Goal: Task Accomplishment & Management: Manage account settings

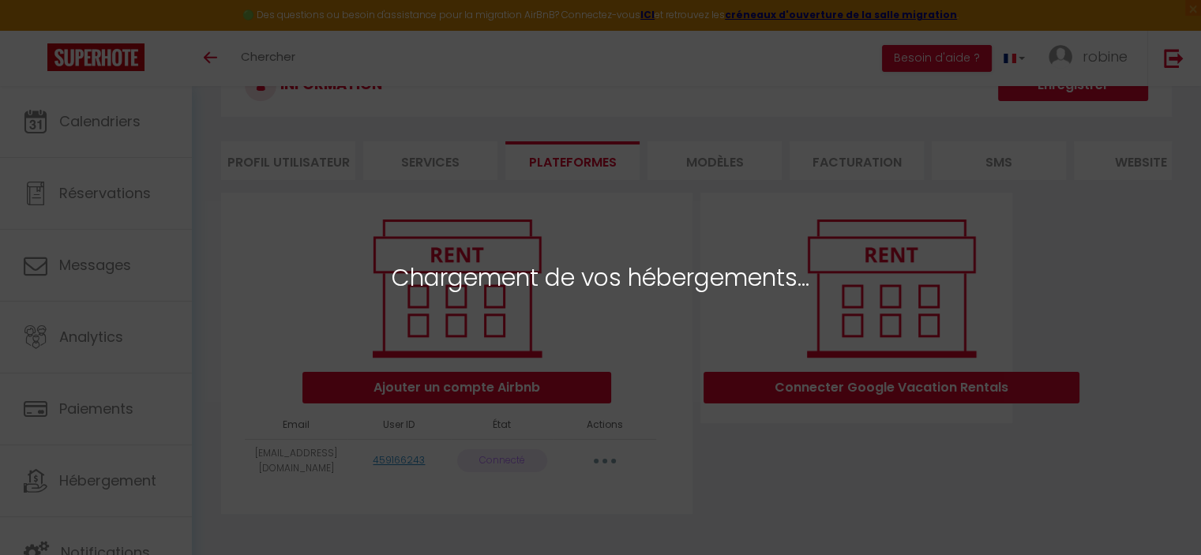
scroll to position [88, 0]
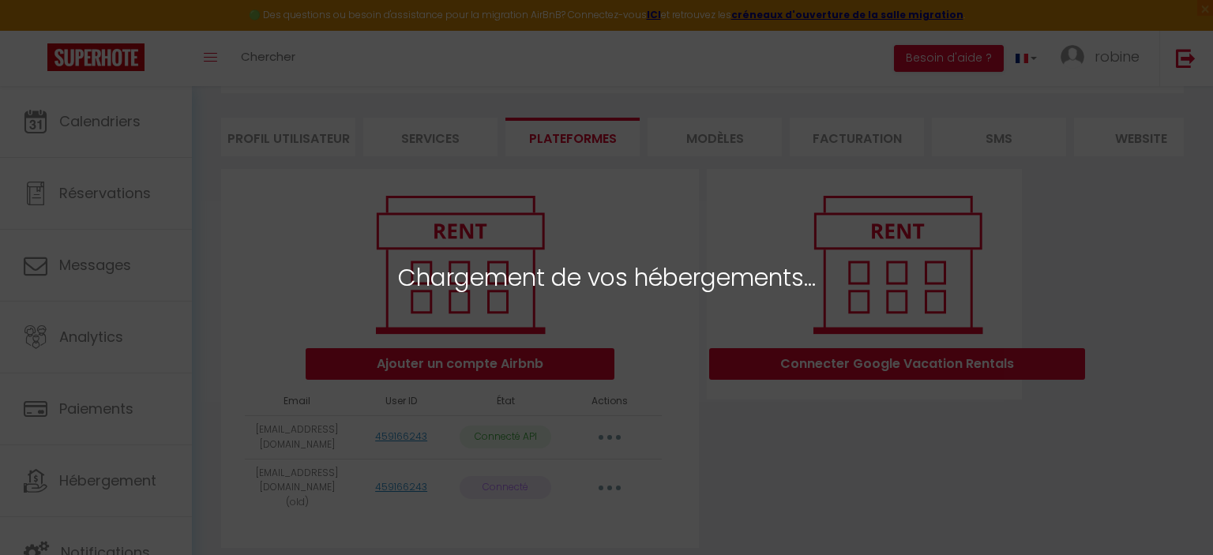
select select "18686"
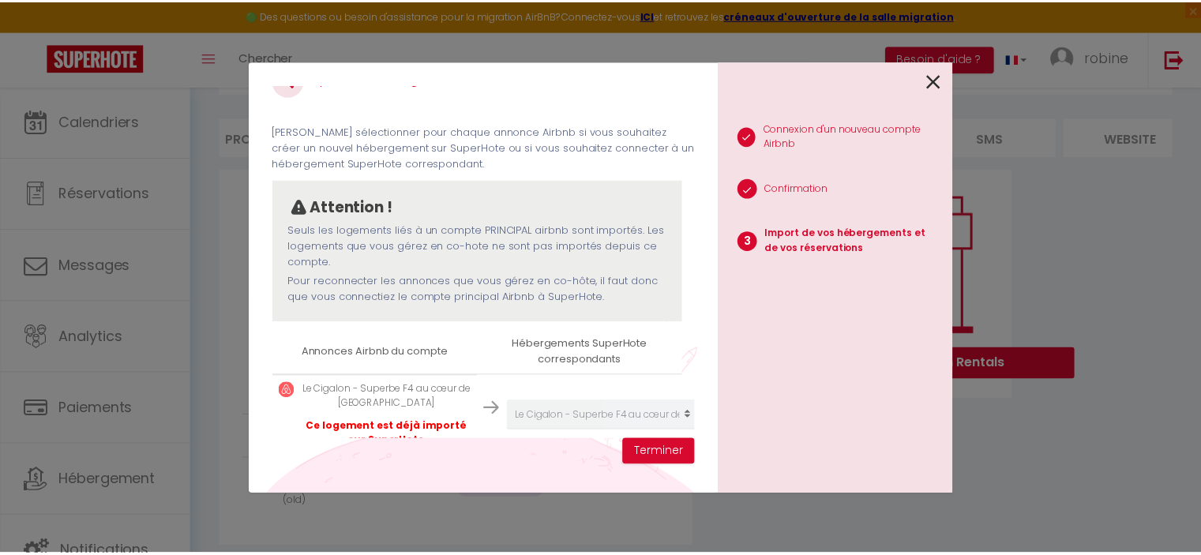
scroll to position [73, 0]
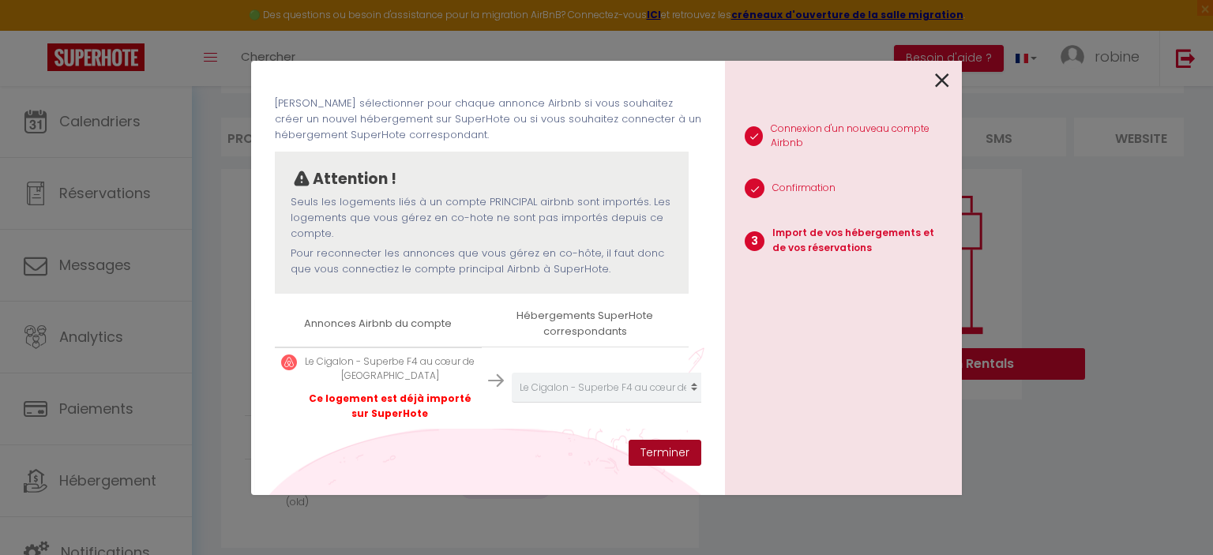
click at [655, 461] on button "Terminer" at bounding box center [665, 453] width 73 height 27
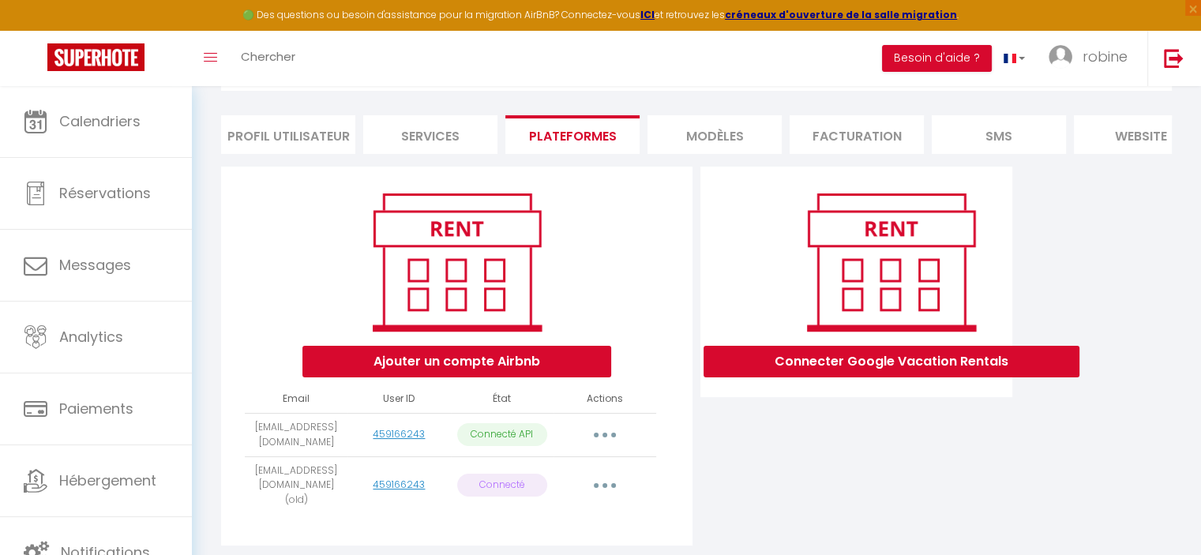
scroll to position [92, 0]
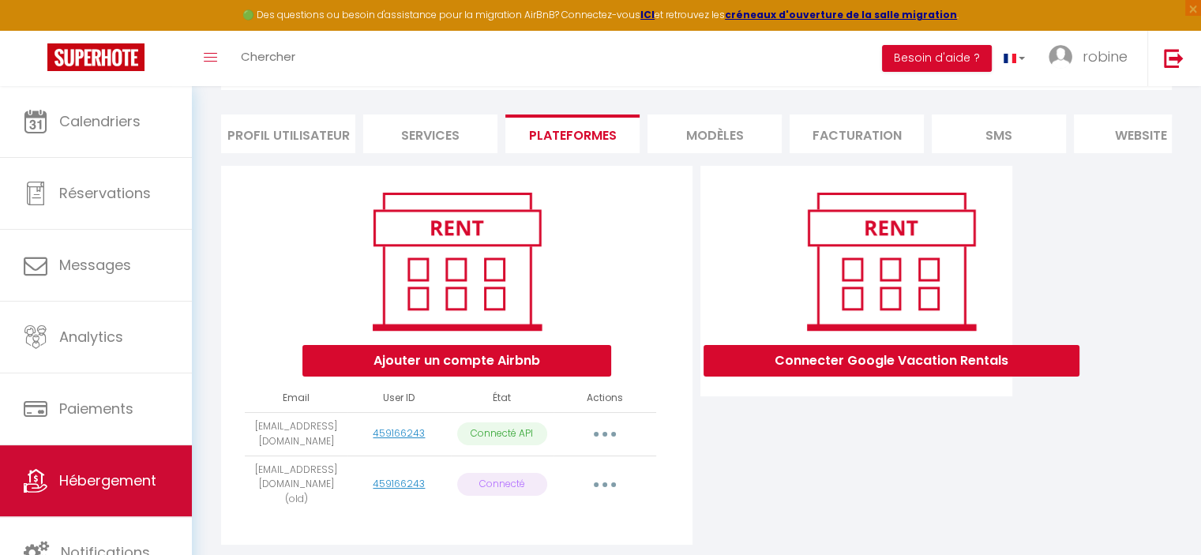
click at [125, 461] on link "Hébergement" at bounding box center [96, 481] width 192 height 71
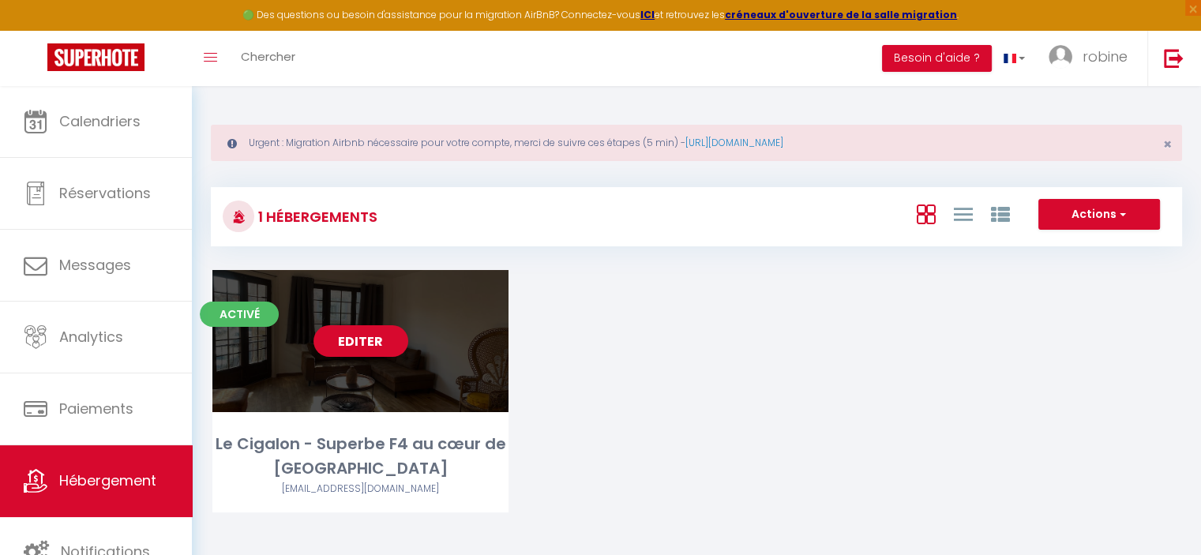
click at [354, 338] on link "Editer" at bounding box center [361, 341] width 95 height 32
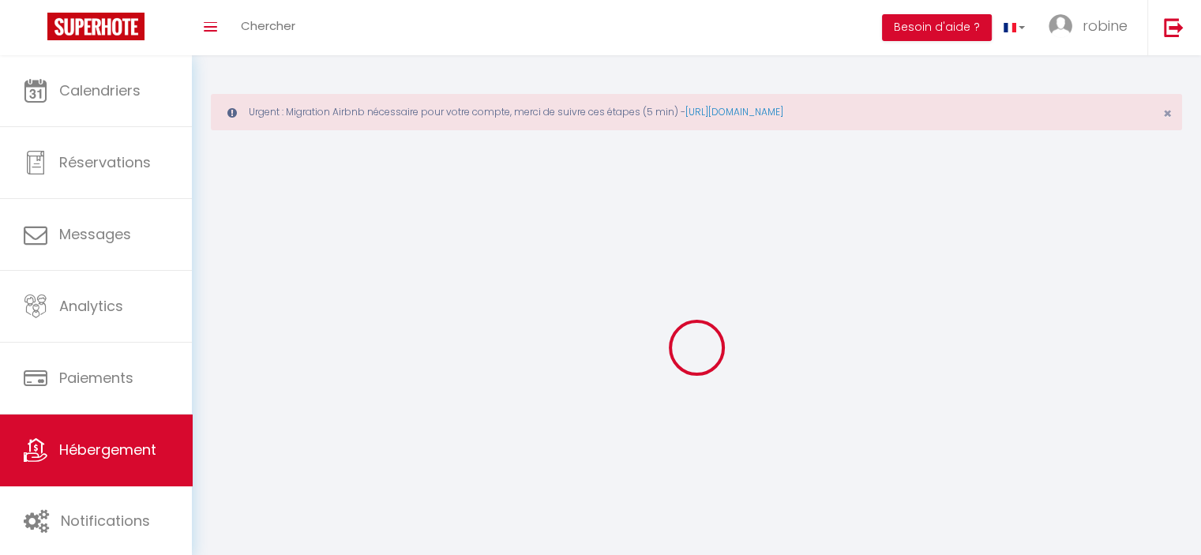
select select "28"
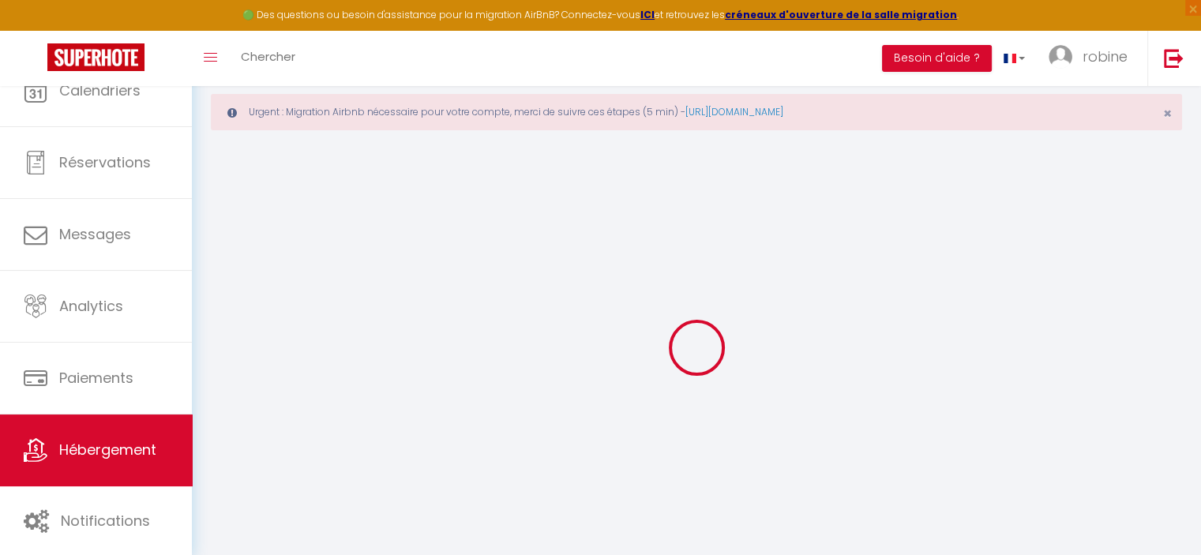
select select
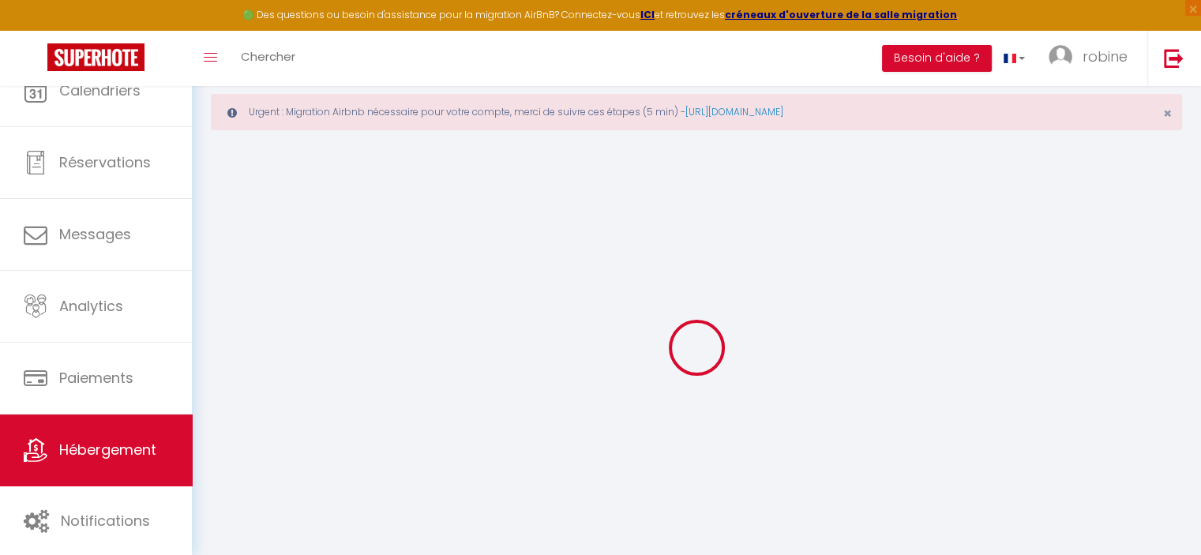
select select
checkbox input "false"
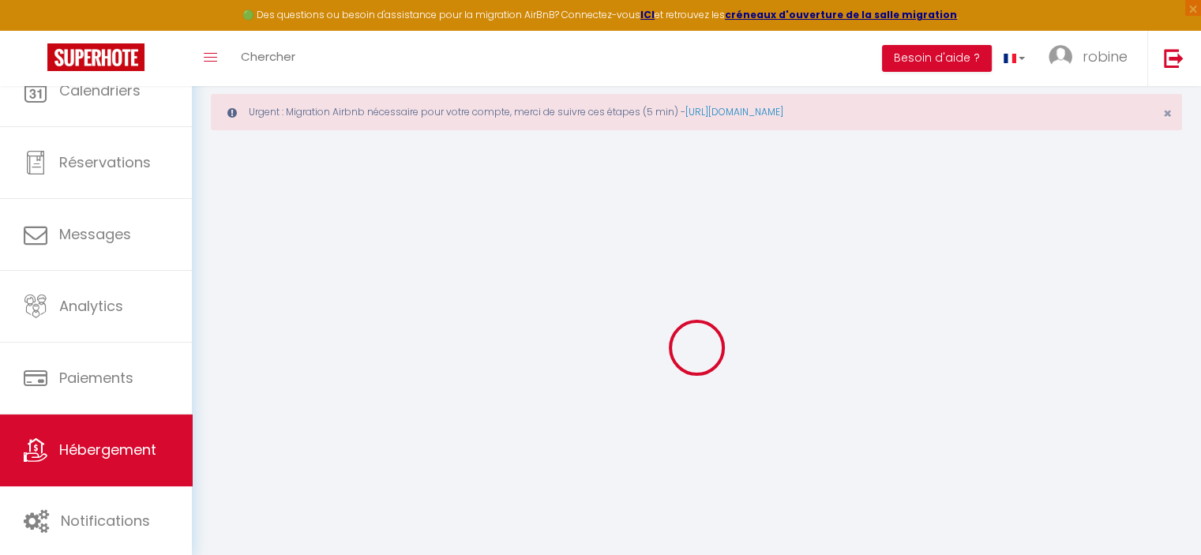
select select
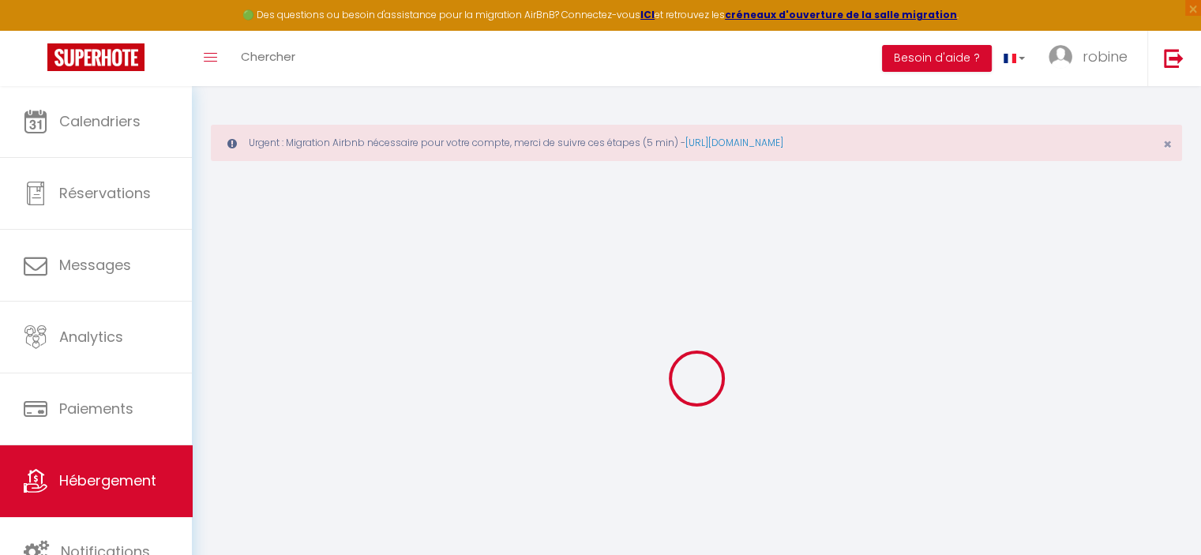
select select
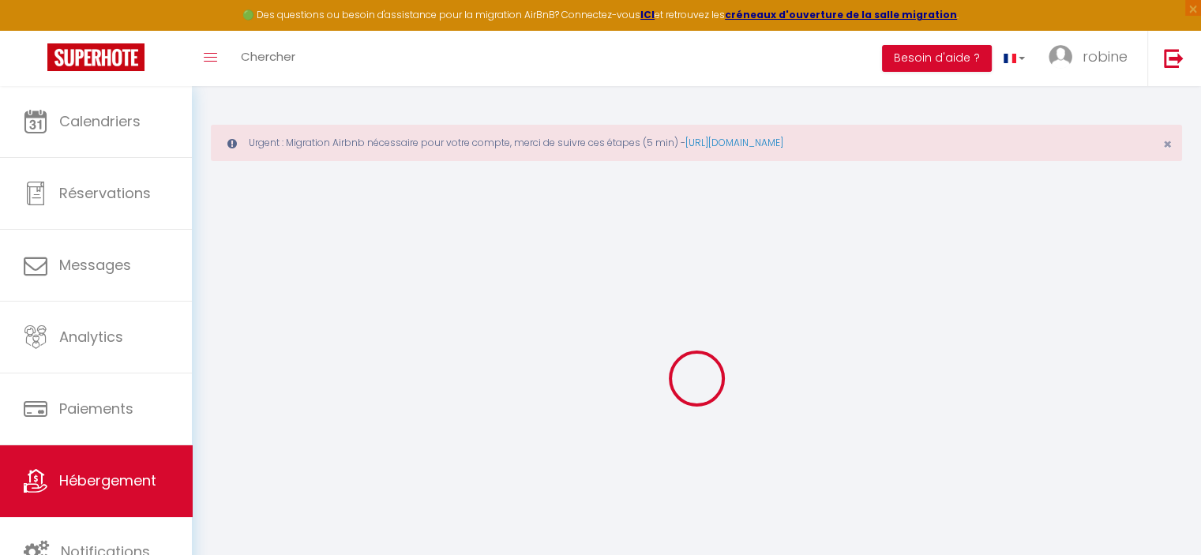
select select
checkbox input "false"
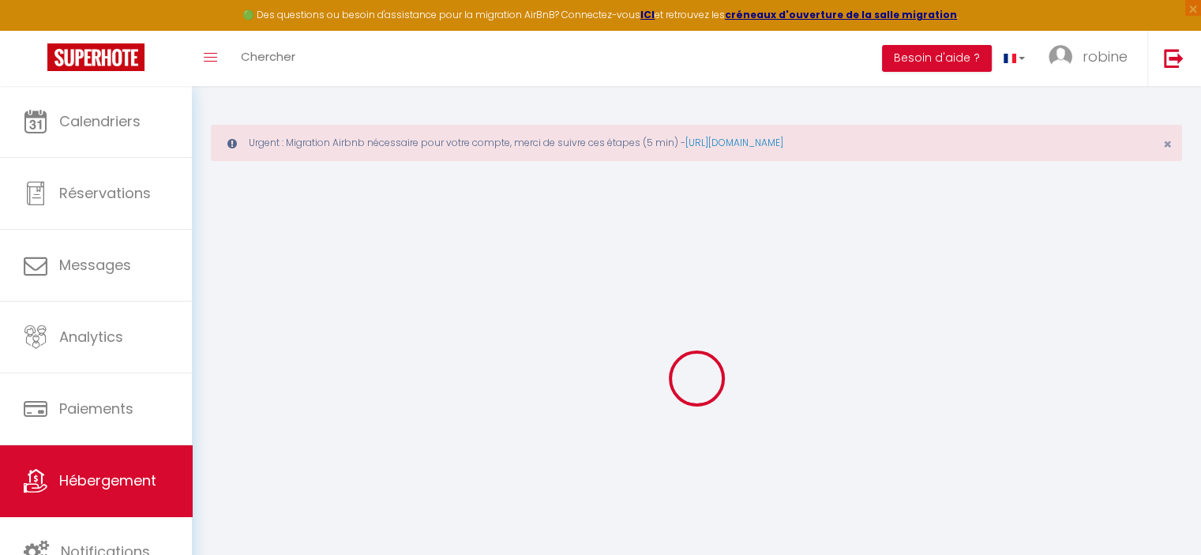
select select
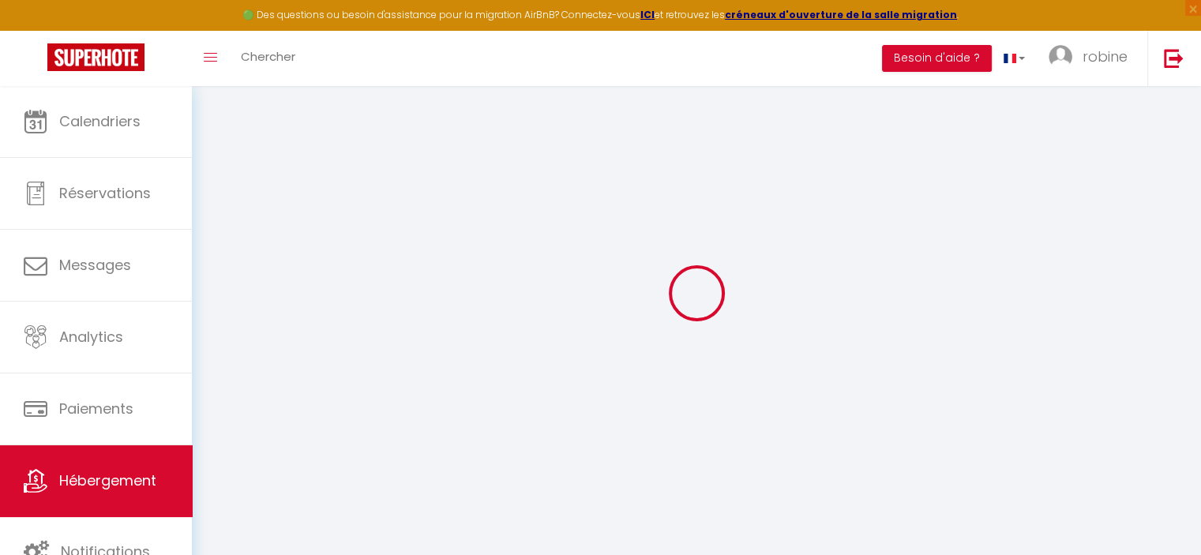
select select
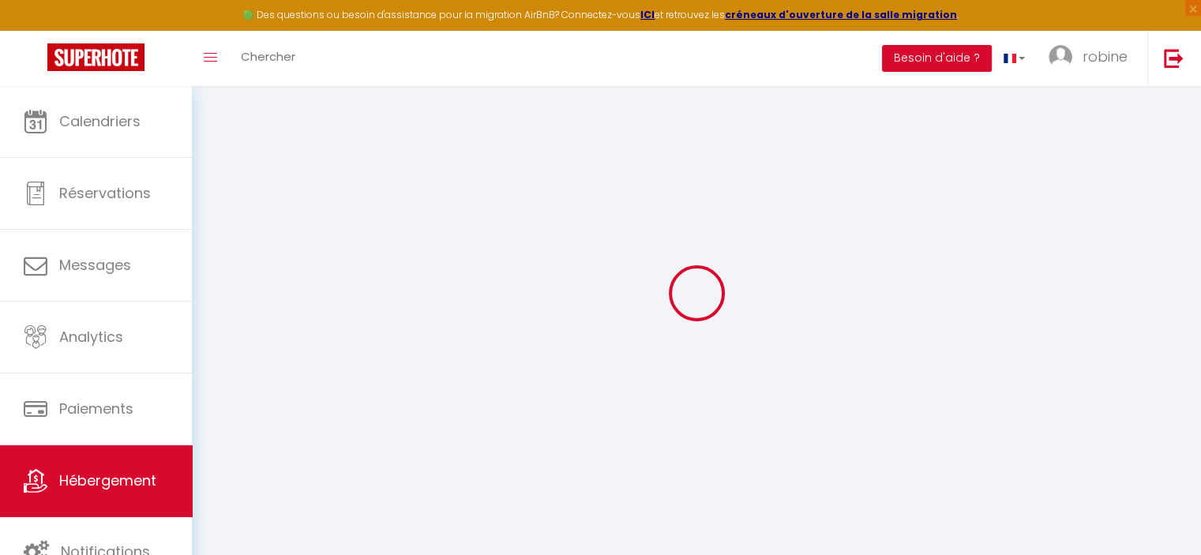
select select
checkbox input "false"
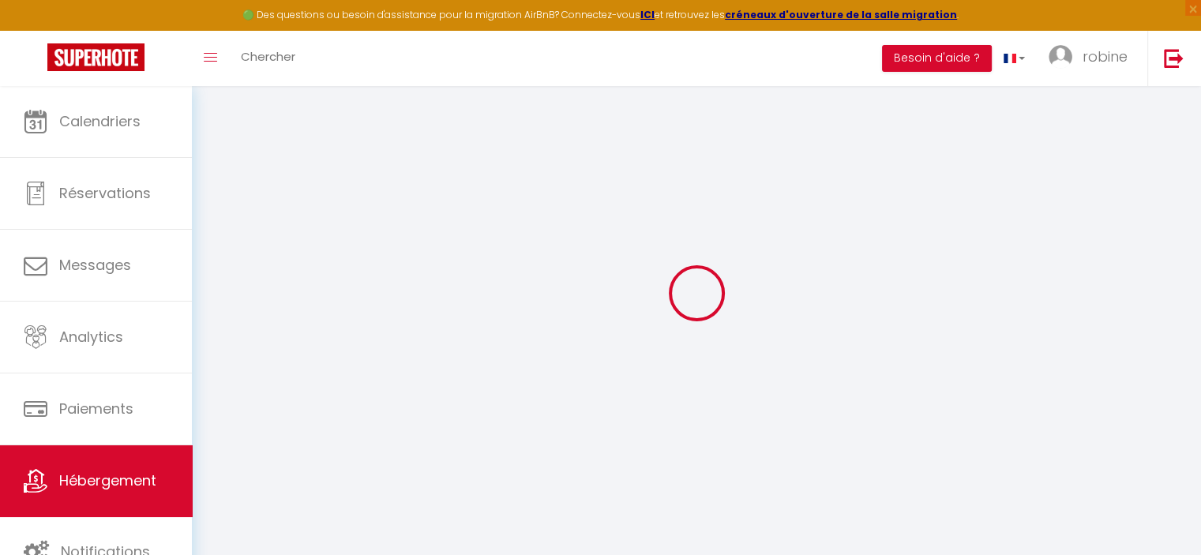
select select
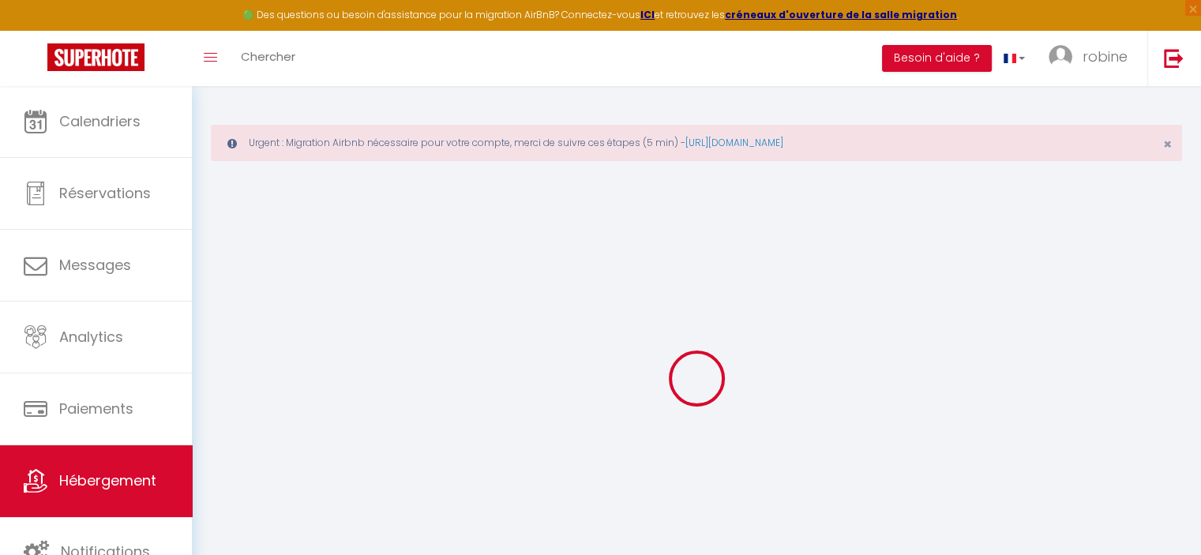
select select
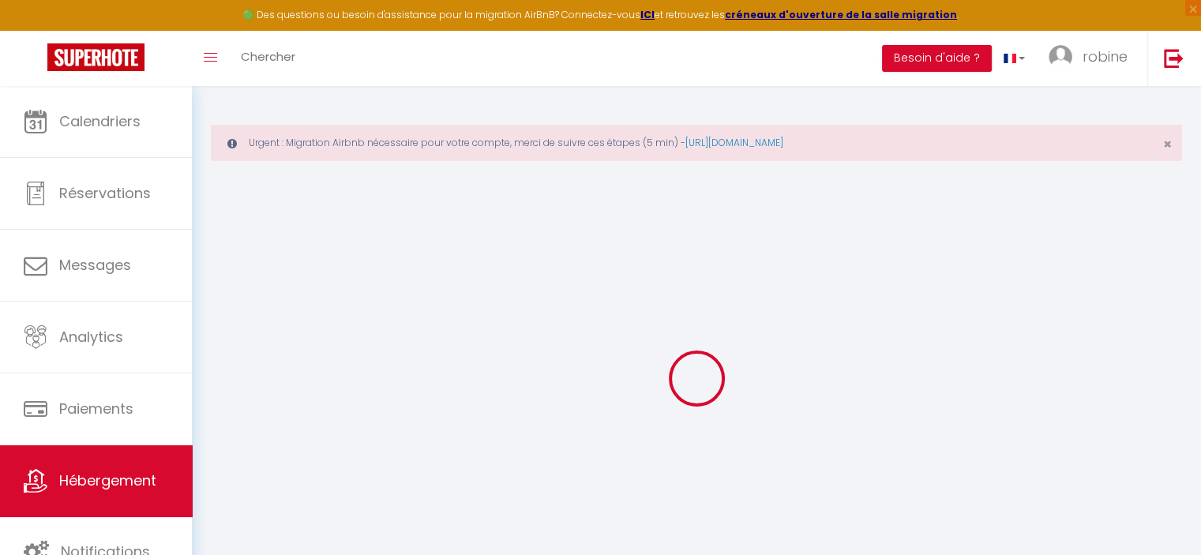
select select
checkbox input "false"
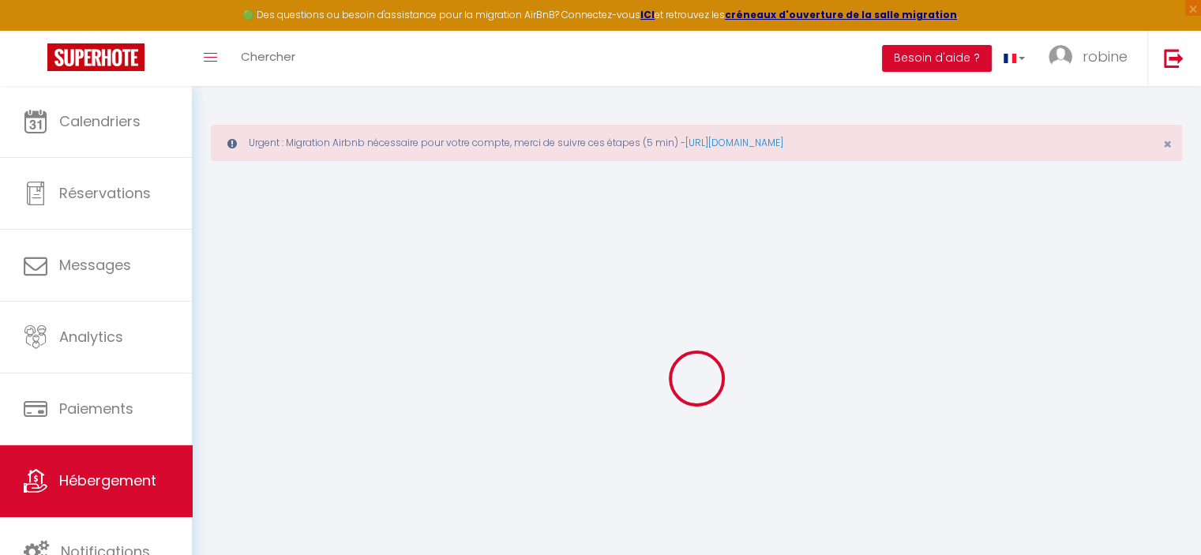
select select
type input "Le Cigalon - Superbe F4 au cœur de [GEOGRAPHIC_DATA]"
type input "Robine Et [PERSON_NAME]"
select select "8"
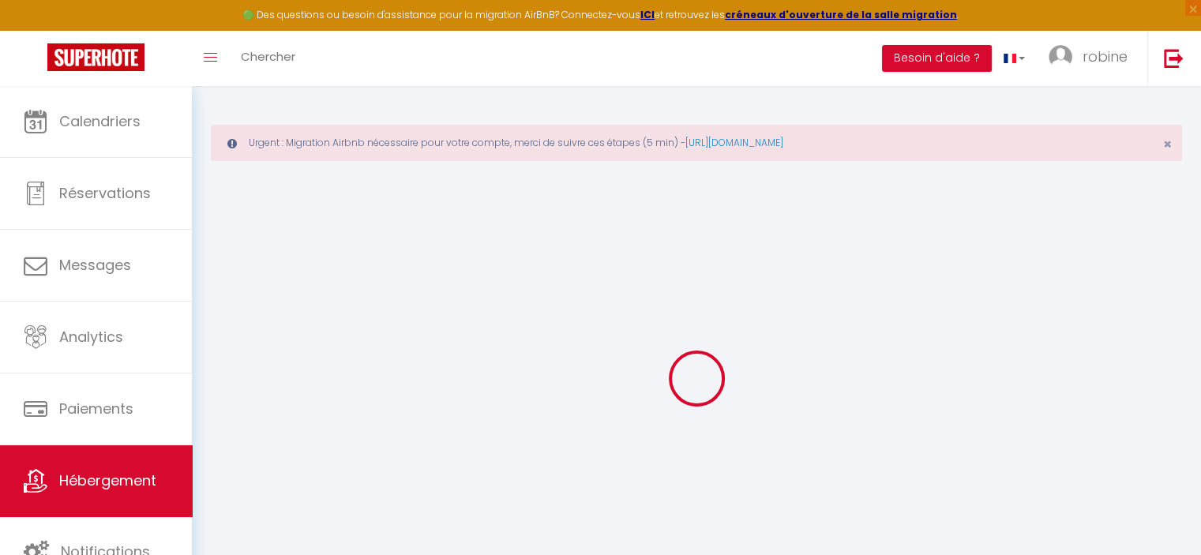
select select "3"
type input "84"
type input "15"
type input "69"
select select
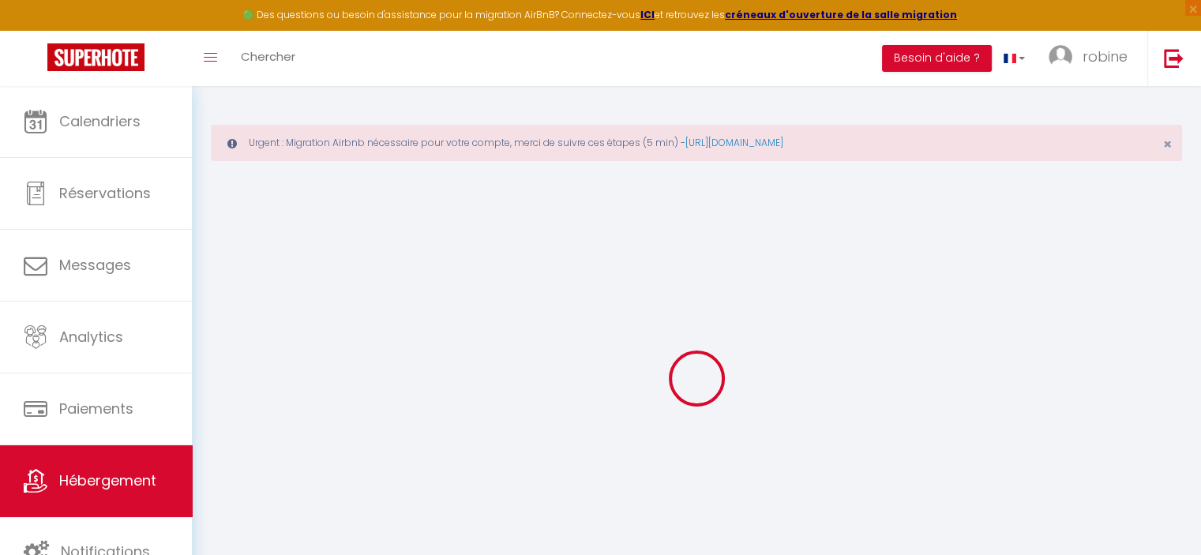
select select
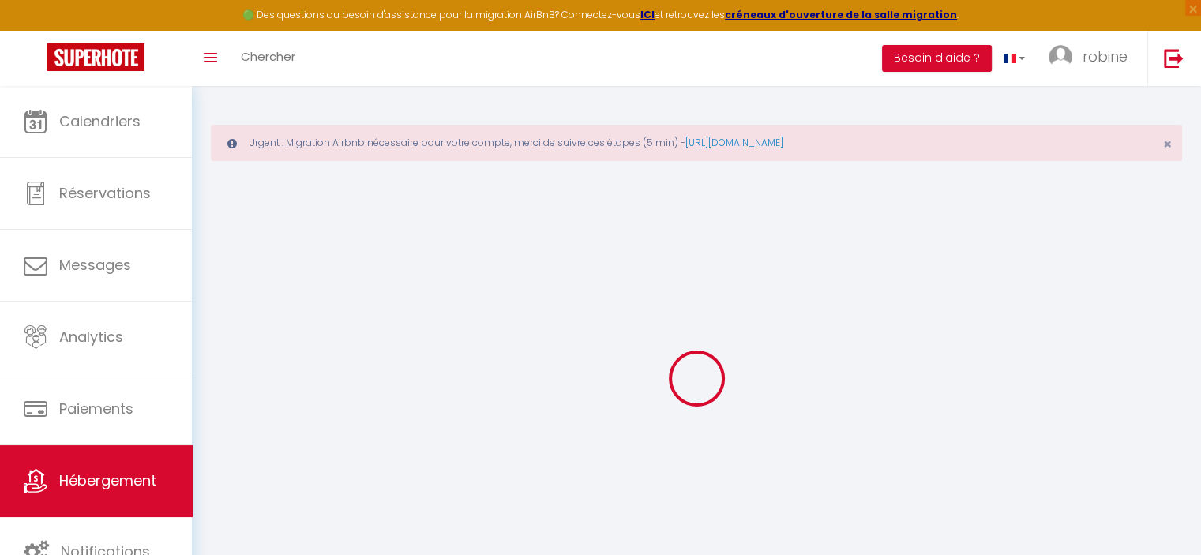
type input "[STREET_ADDRESS][GEOGRAPHIC_DATA]"
type input "59240"
type input "[GEOGRAPHIC_DATA]"
type input "[EMAIL_ADDRESS][DOMAIN_NAME]"
select select "3845"
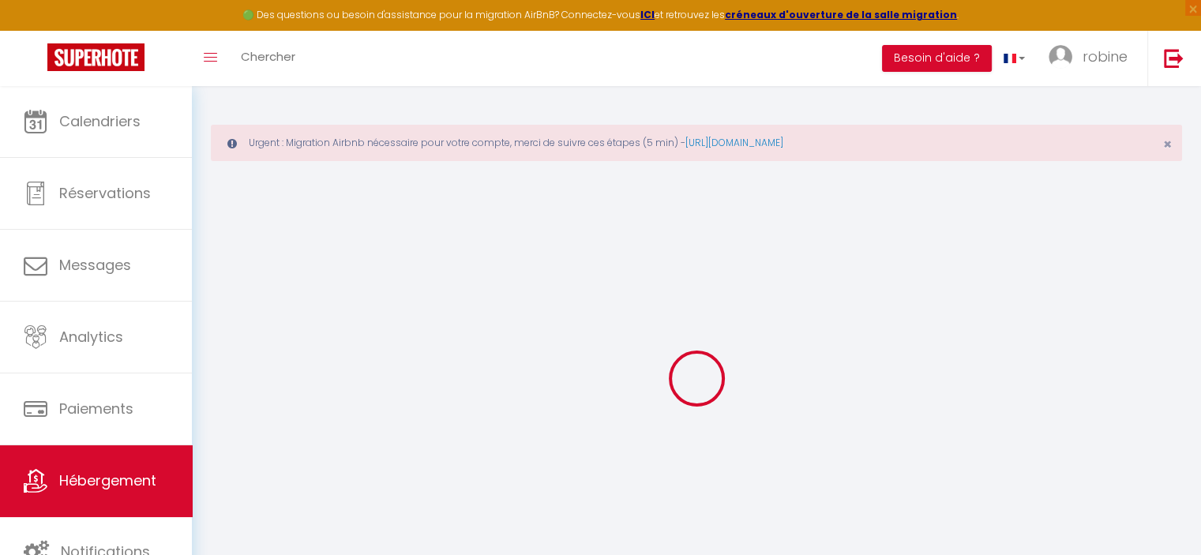
checkbox input "false"
type input "0"
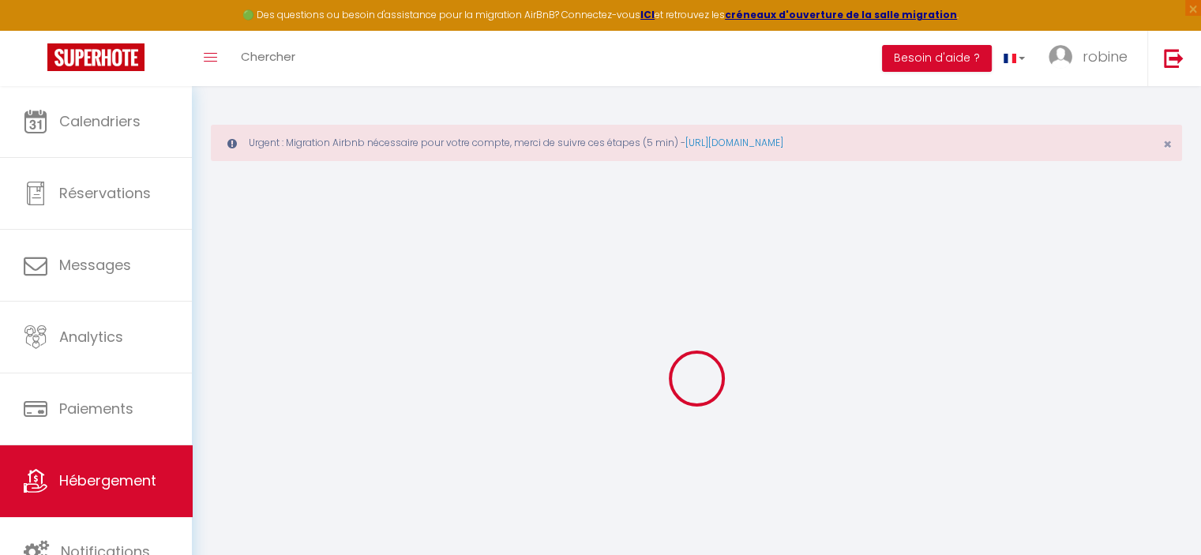
type input "0"
select select
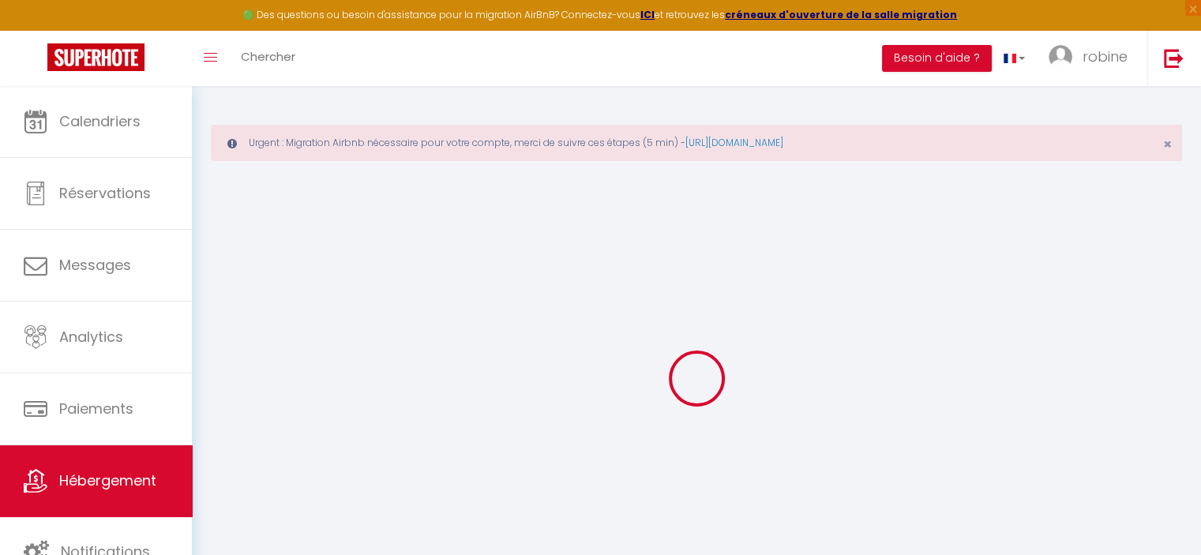
select select
checkbox input "false"
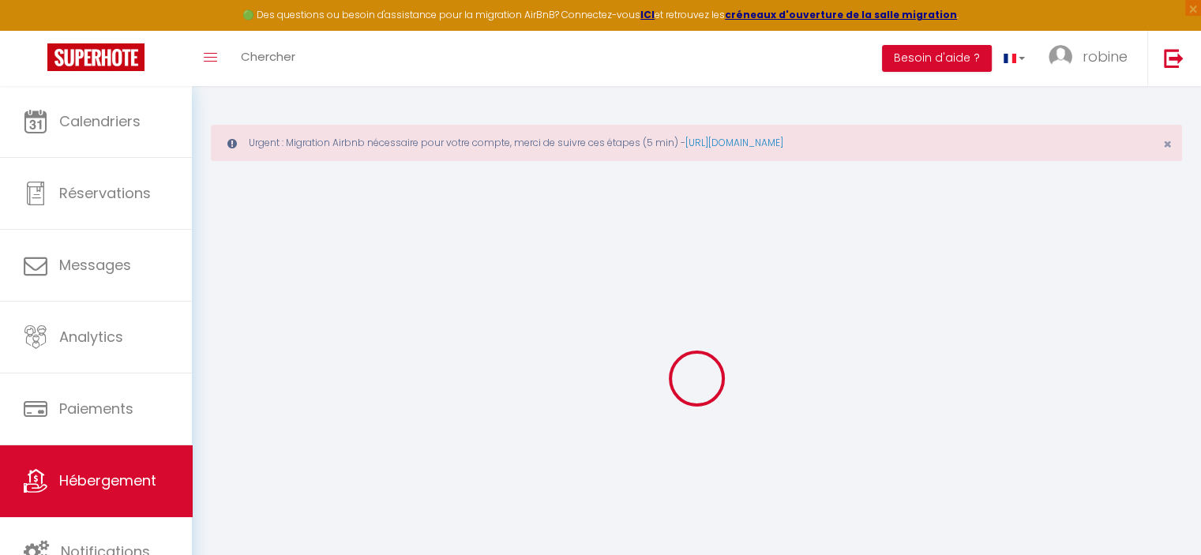
checkbox input "false"
select select "+ 65 %"
checkbox input "false"
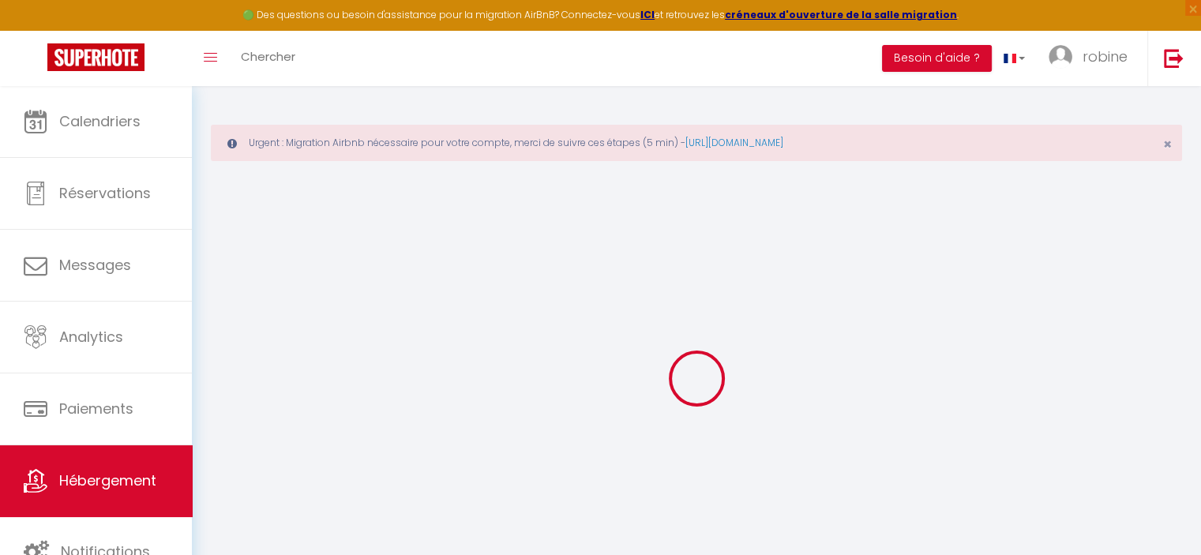
checkbox input "false"
select select "18:00"
select select
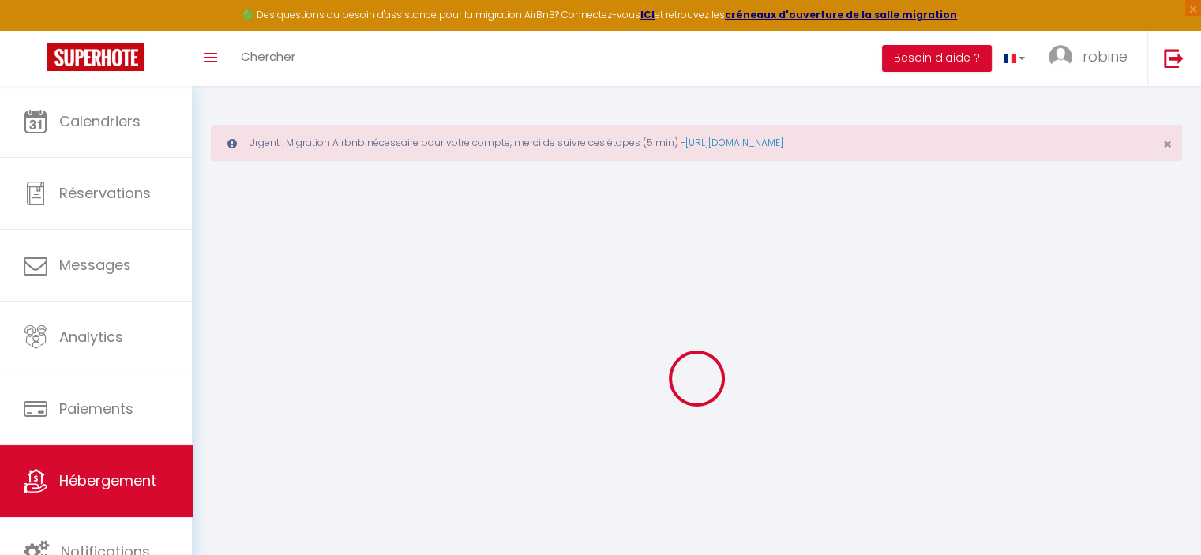
select select "12:00"
select select "30"
select select "60"
select select "21:00"
select select
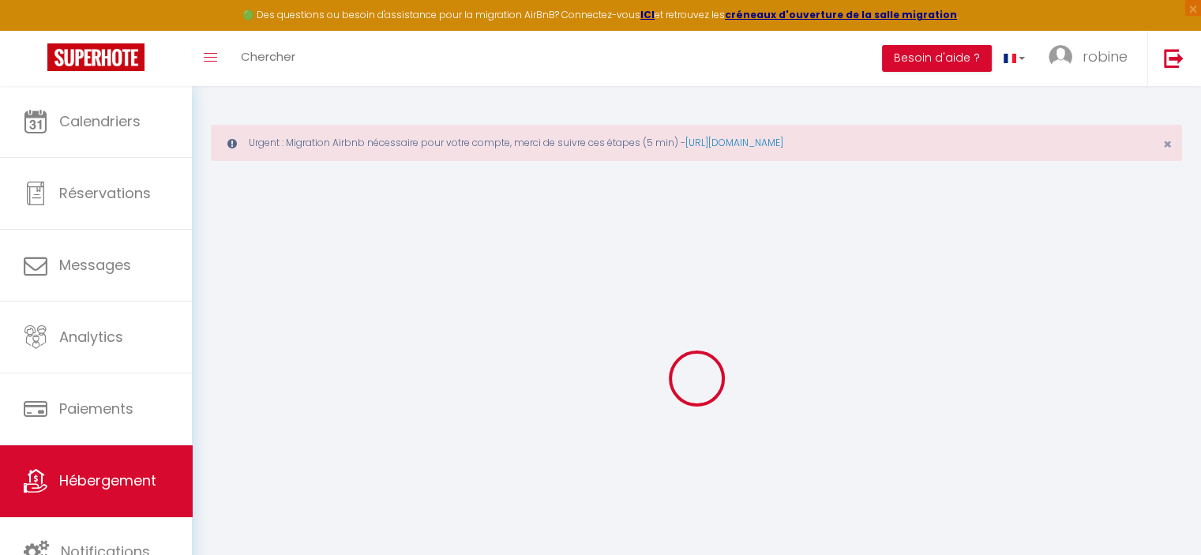
checkbox input "false"
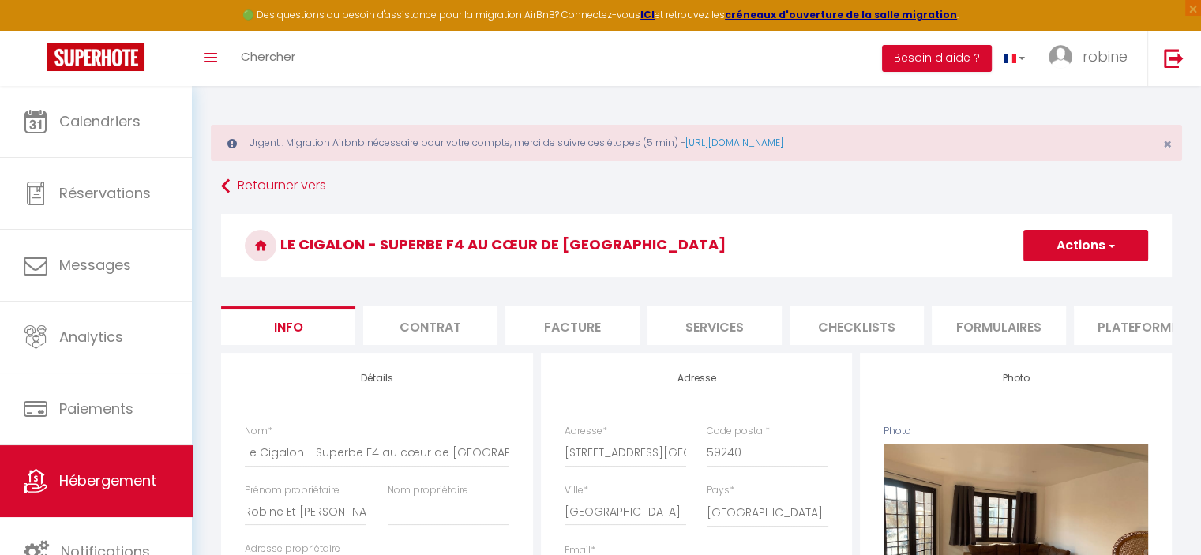
click at [1130, 328] on li "Plateformes" at bounding box center [1141, 325] width 134 height 39
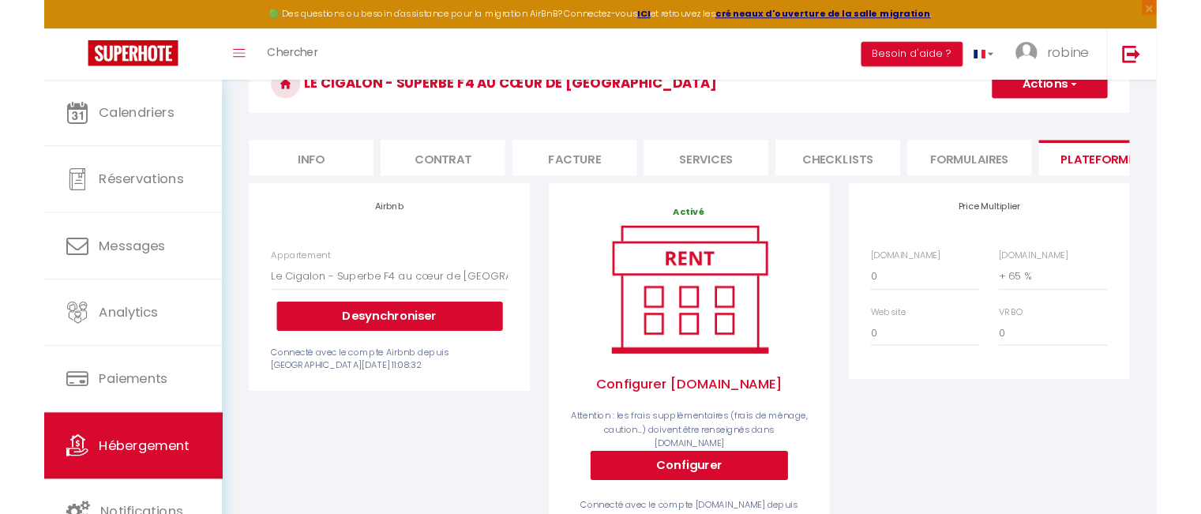
scroll to position [58, 0]
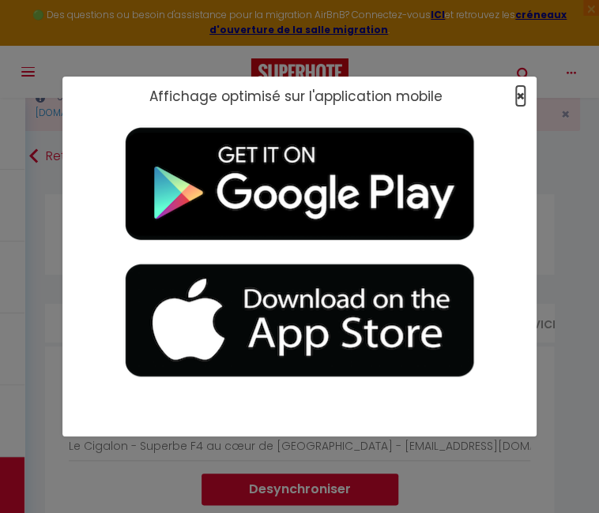
click at [519, 96] on span "×" at bounding box center [520, 96] width 9 height 20
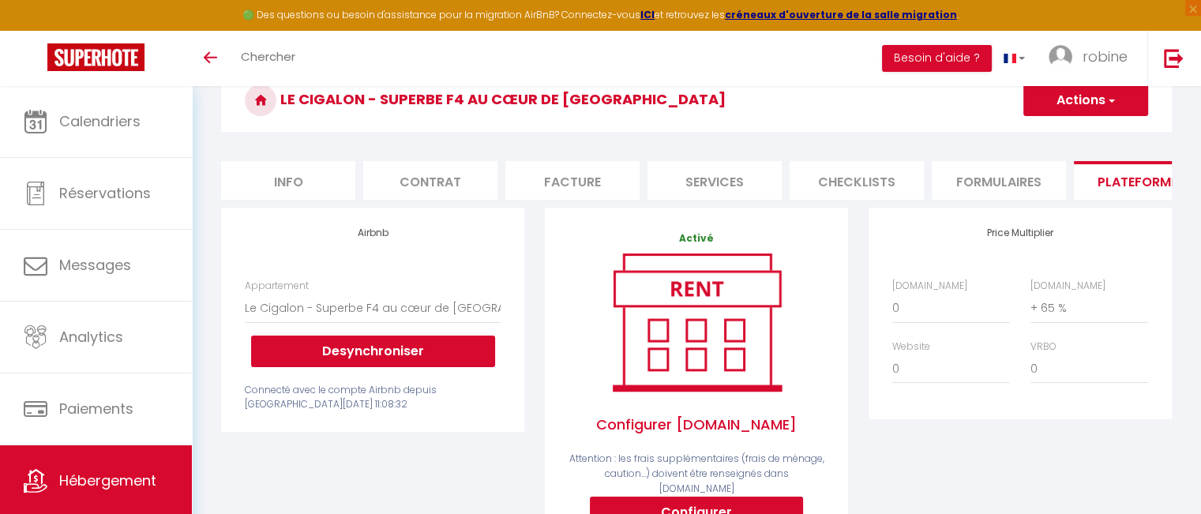
scroll to position [145, 0]
click at [904, 317] on select "0 + 1 % + 2 % + 3 % + 4 % + 5 % + 6 % + 7 % + 8 % + 9 %" at bounding box center [952, 308] width 118 height 30
select select "+ 22 %"
click at [893, 304] on select "0 + 1 % + 2 % + 3 % + 4 % + 5 % + 6 % + 7 % + 8 % + 9 %" at bounding box center [952, 308] width 118 height 30
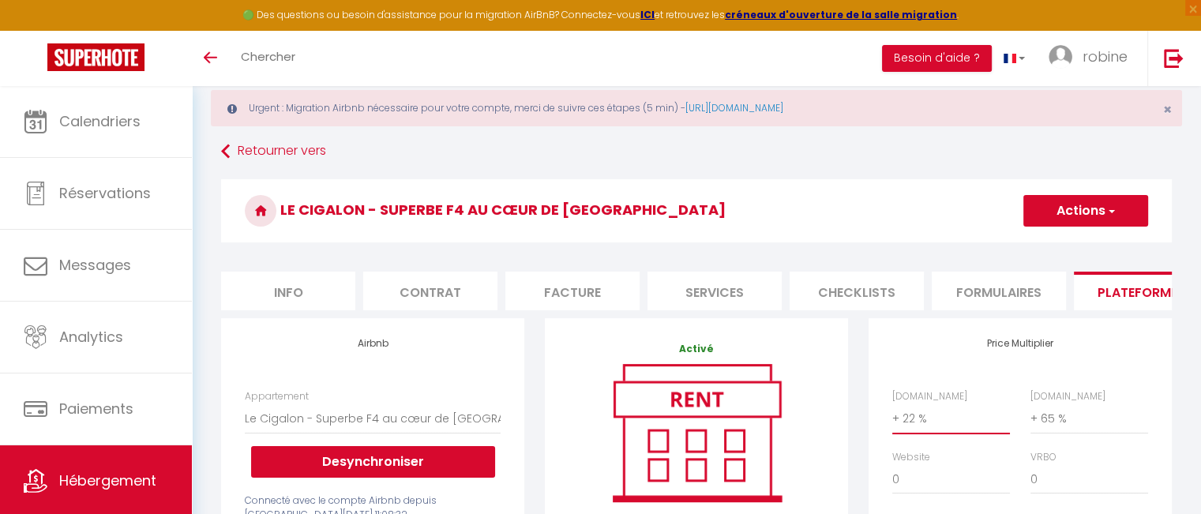
scroll to position [36, 0]
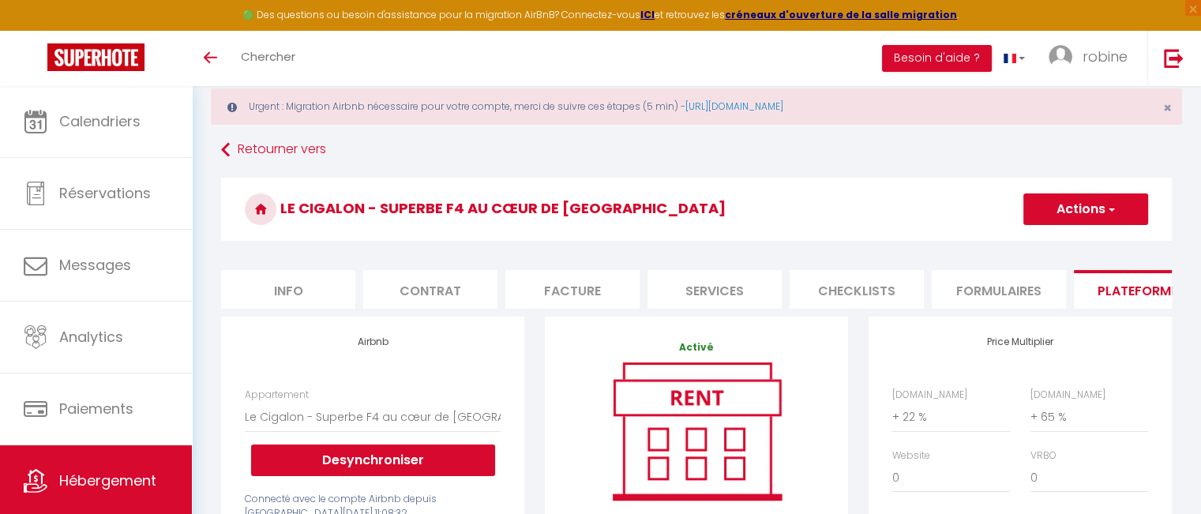
click at [1098, 216] on button "Actions" at bounding box center [1086, 210] width 125 height 32
click at [1094, 238] on link "Enregistrer" at bounding box center [1085, 244] width 125 height 21
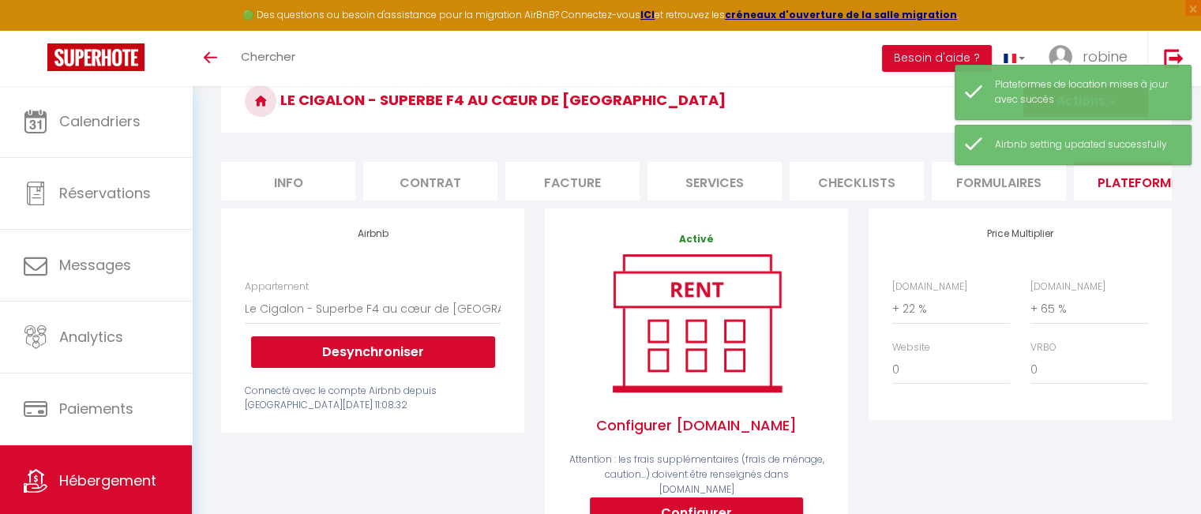
scroll to position [157, 0]
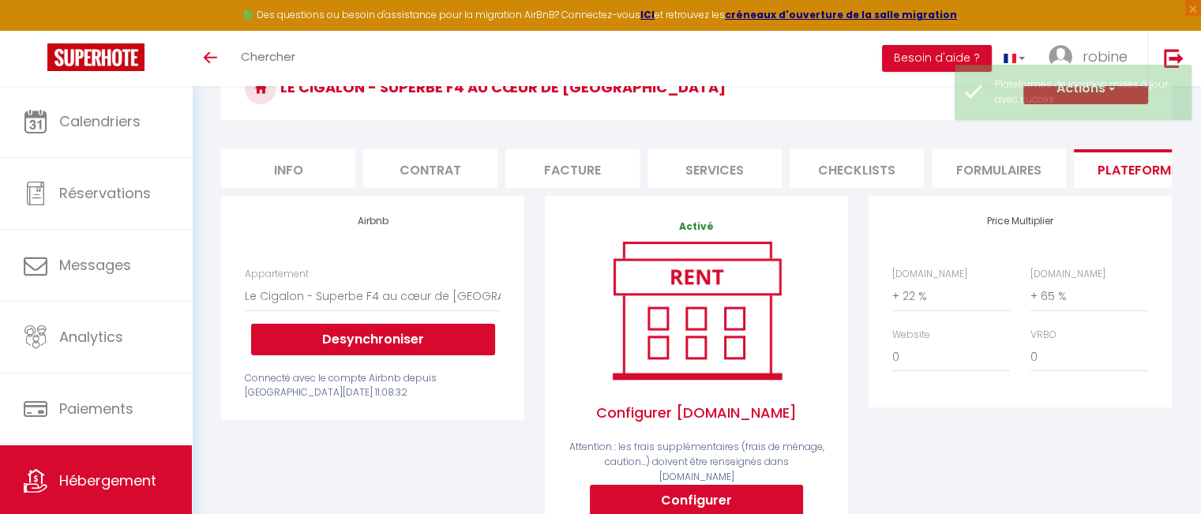
click at [977, 438] on div "Price Multiplier Airbnb.com 0 + 1 % + 2 % + 3 % + 4 % + 5 % + 6 % + 7 %" at bounding box center [1021, 401] width 324 height 411
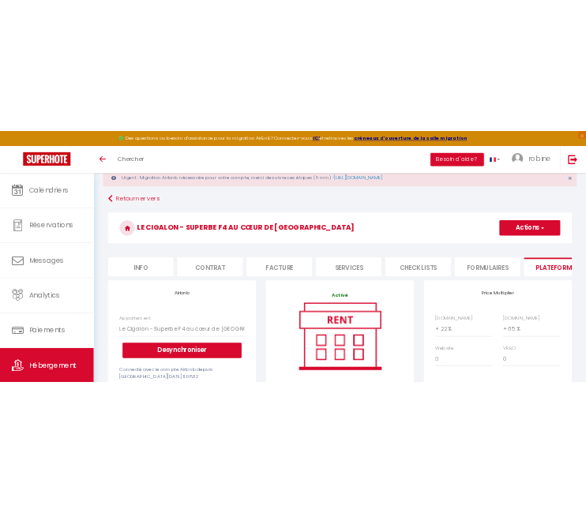
scroll to position [47, 0]
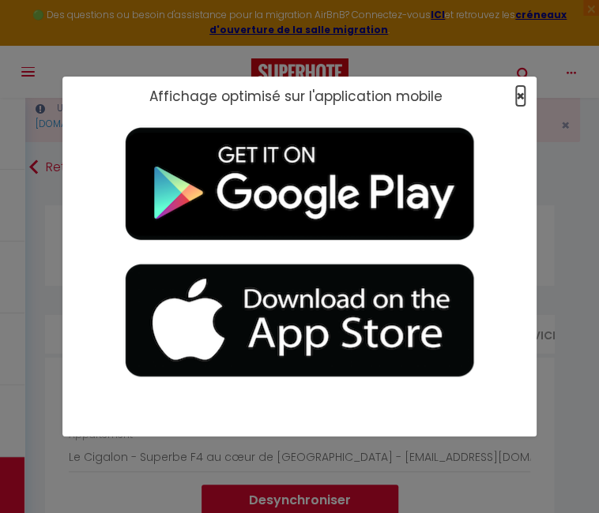
click at [521, 98] on span "×" at bounding box center [520, 96] width 9 height 20
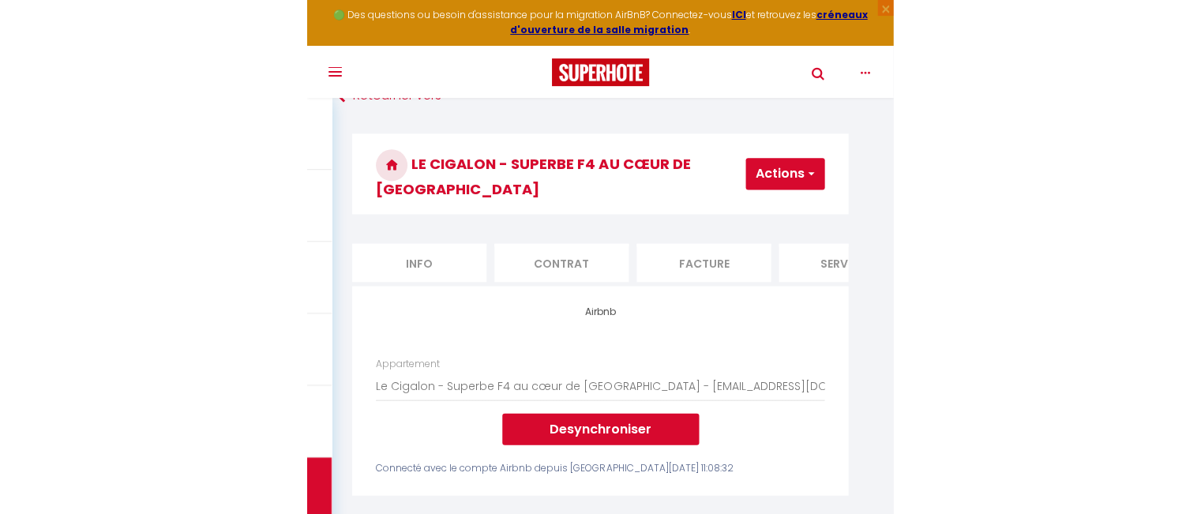
scroll to position [119, 0]
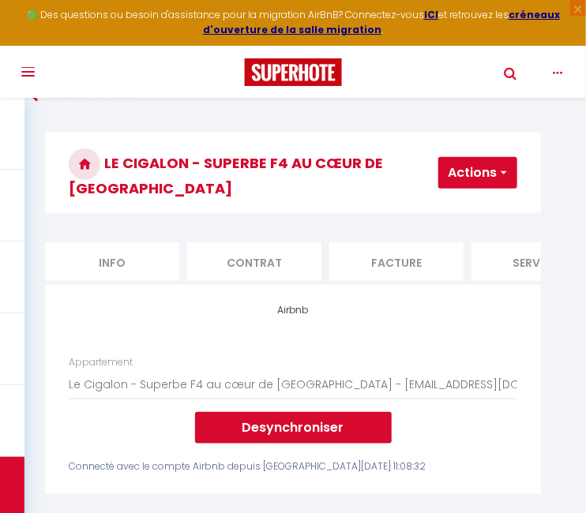
click at [178, 329] on div "Airbnb Appartement Le Cigalon - Superbe F4 au cœur de Malo-les-bains - rf.vanhi…" at bounding box center [293, 389] width 496 height 209
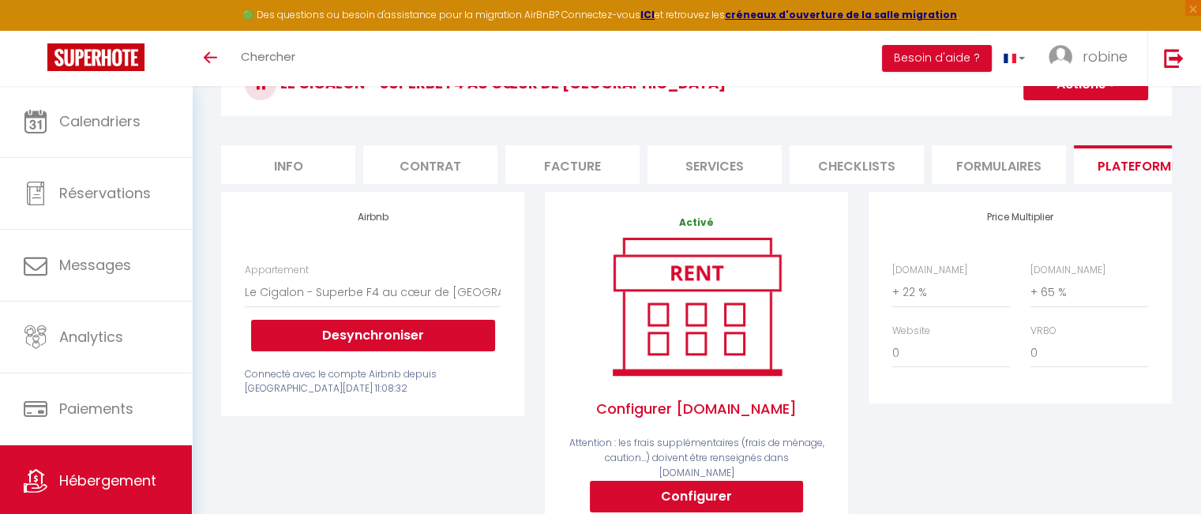
scroll to position [160, 0]
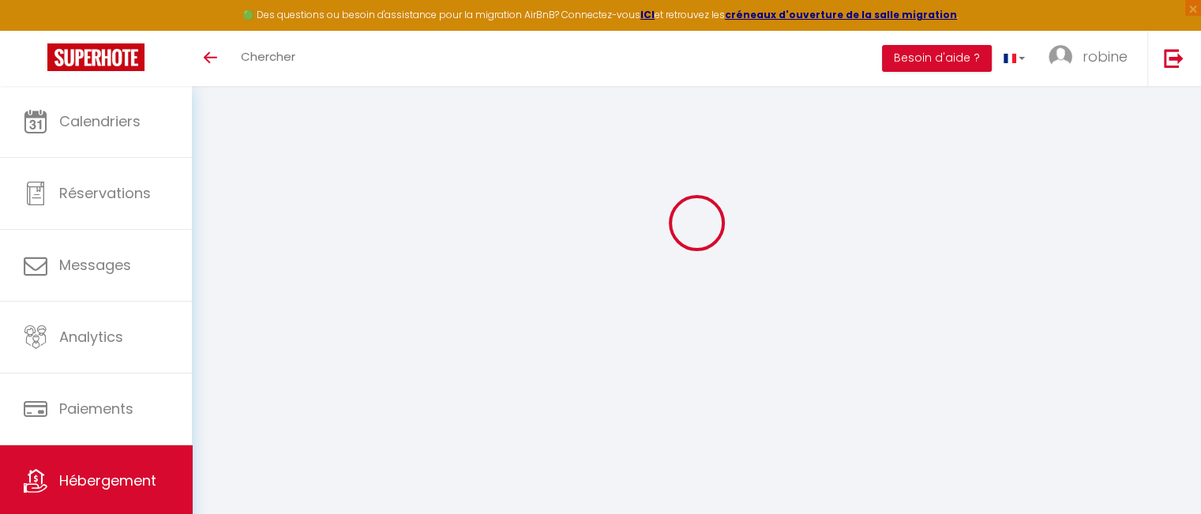
select select "2753-627264342536071739"
select select "+ 22 %"
select select "+ 65 %"
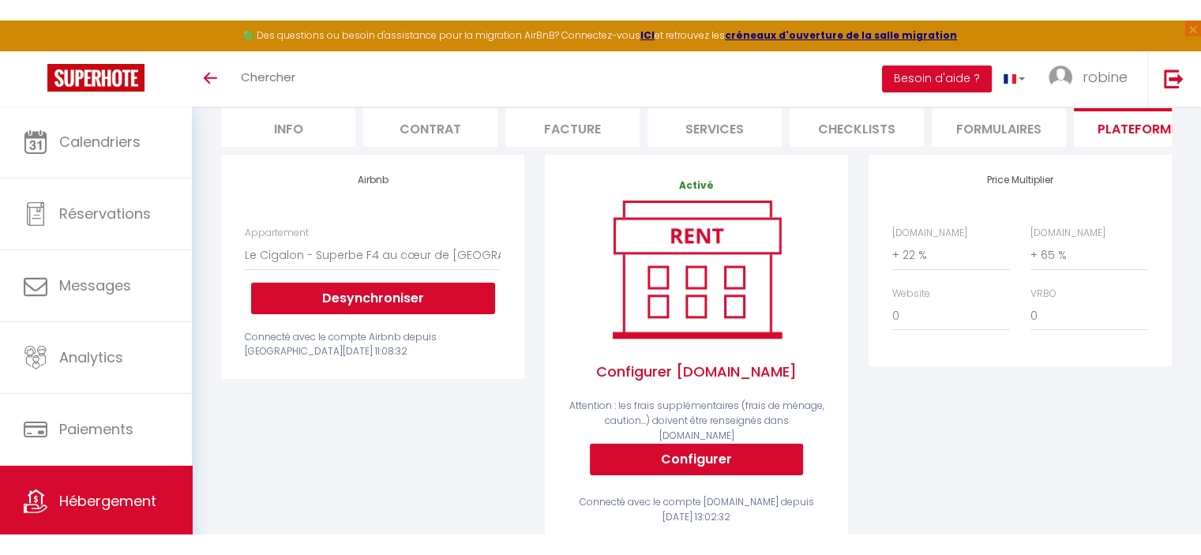
scroll to position [141, 0]
